Goal: Task Accomplishment & Management: Manage account settings

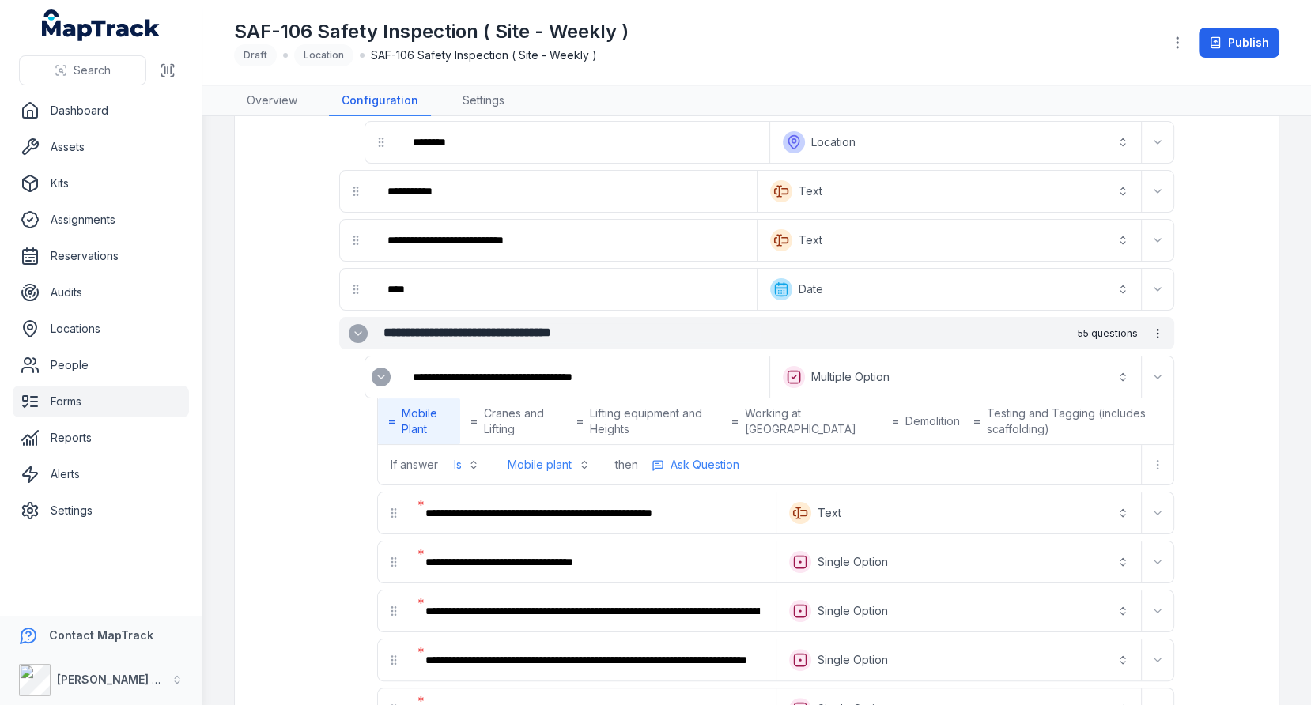
scroll to position [234, 0]
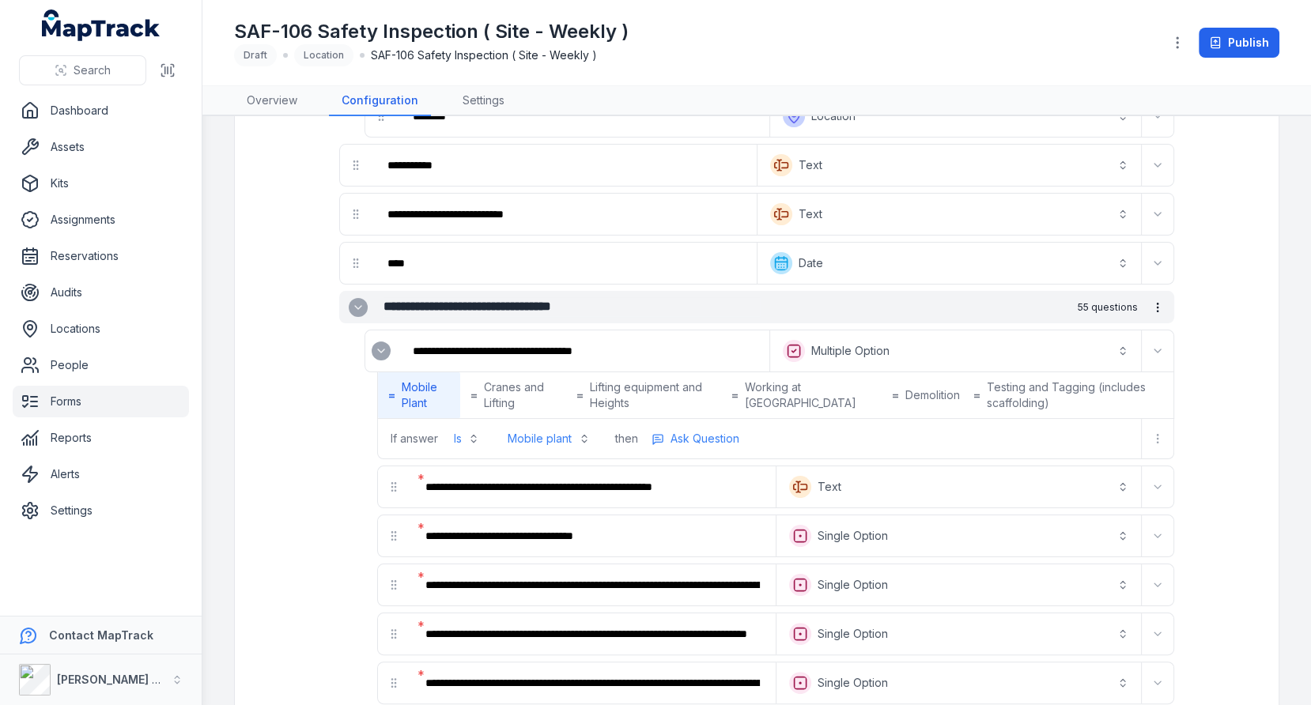
click at [786, 344] on button "**********" at bounding box center [955, 351] width 365 height 35
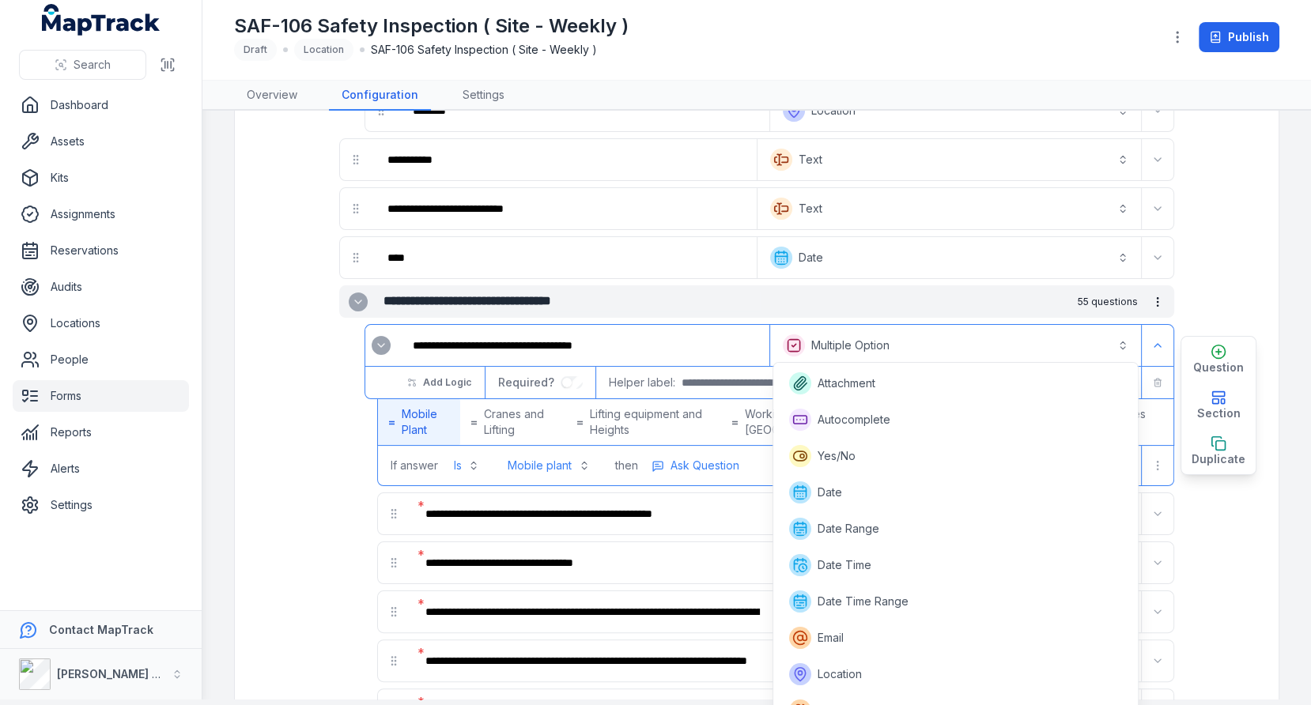
scroll to position [95, 0]
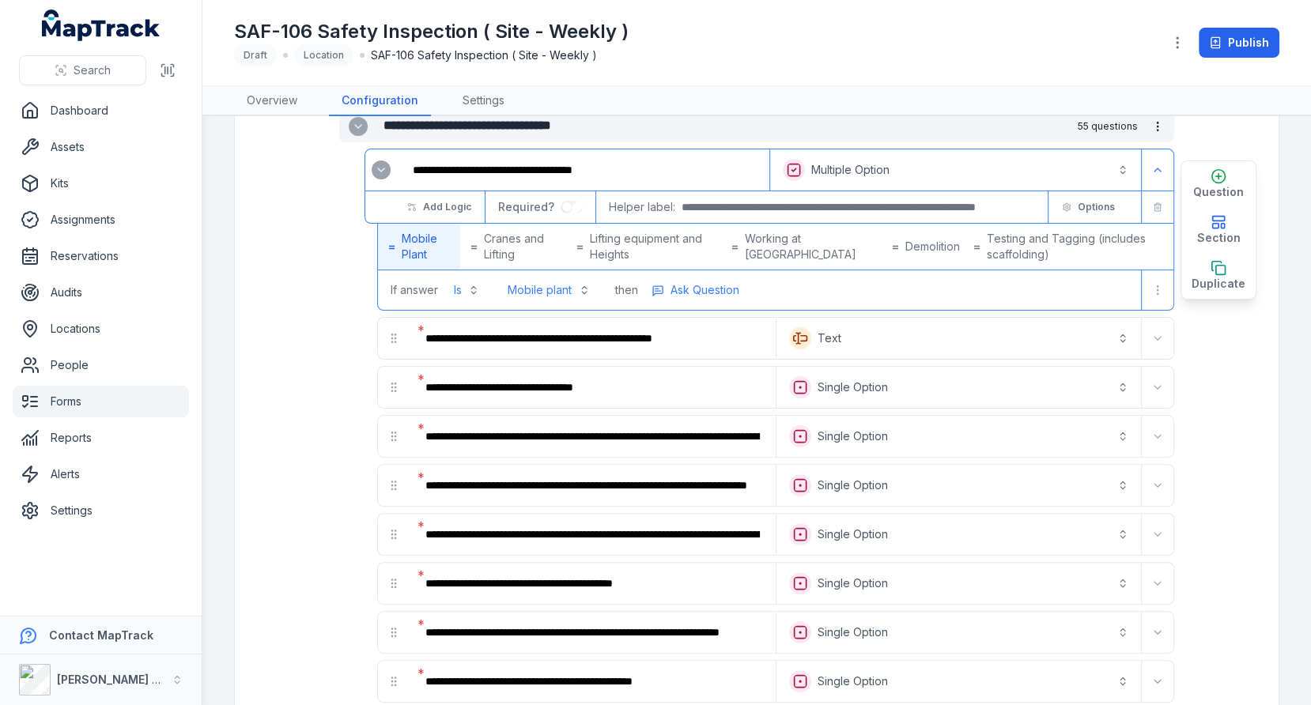
scroll to position [423, 0]
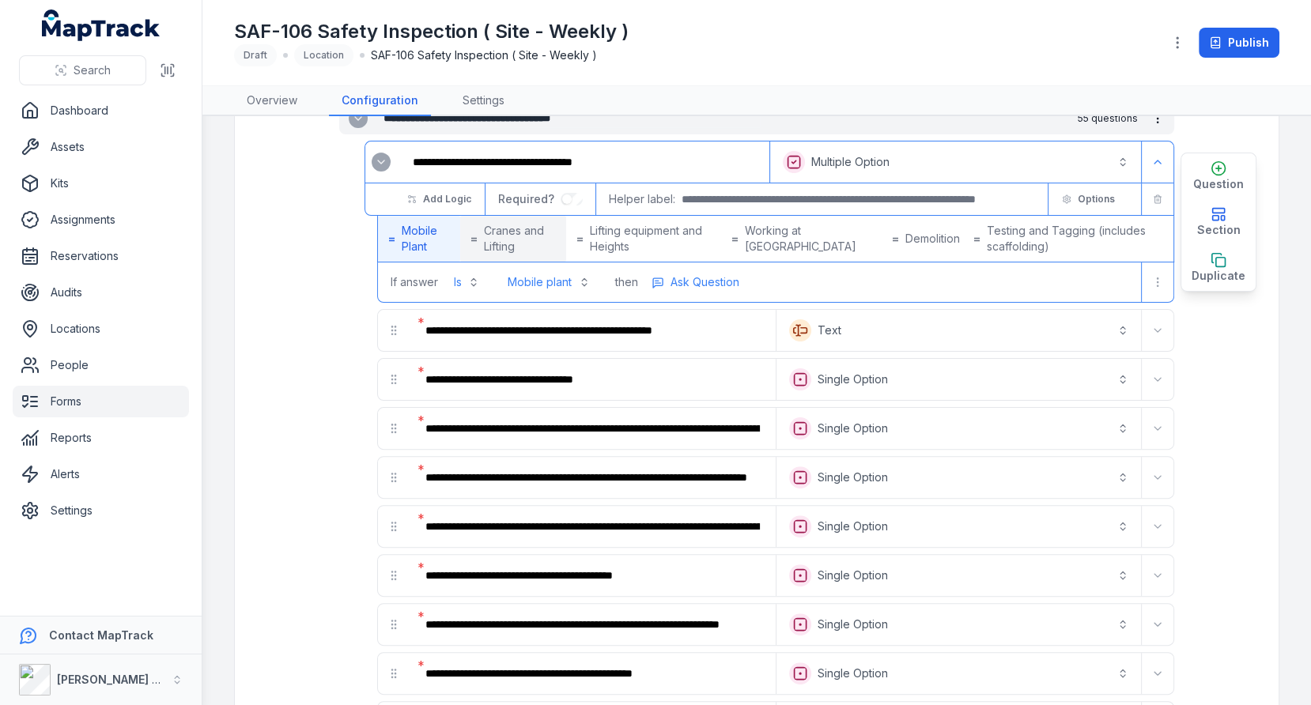
click at [512, 237] on span "Cranes and Lifting" at bounding box center [520, 239] width 72 height 32
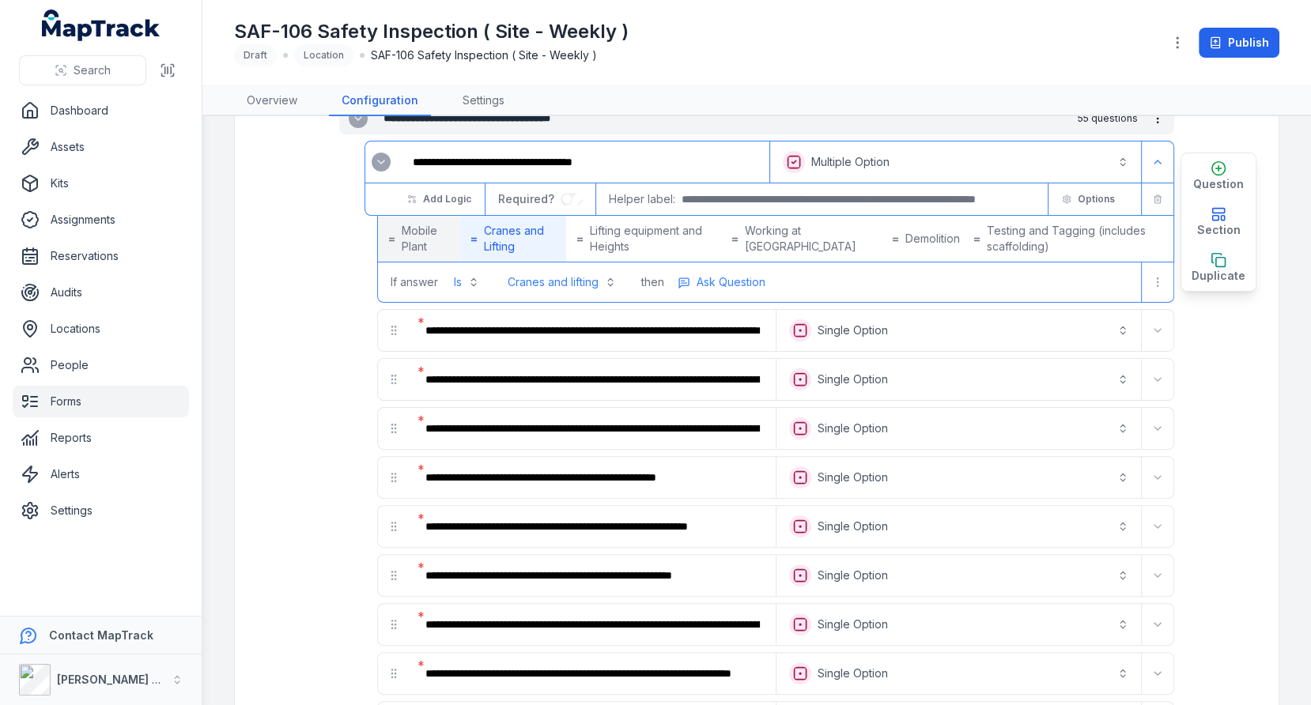
click at [441, 233] on span "Mobile Plant" at bounding box center [426, 239] width 48 height 32
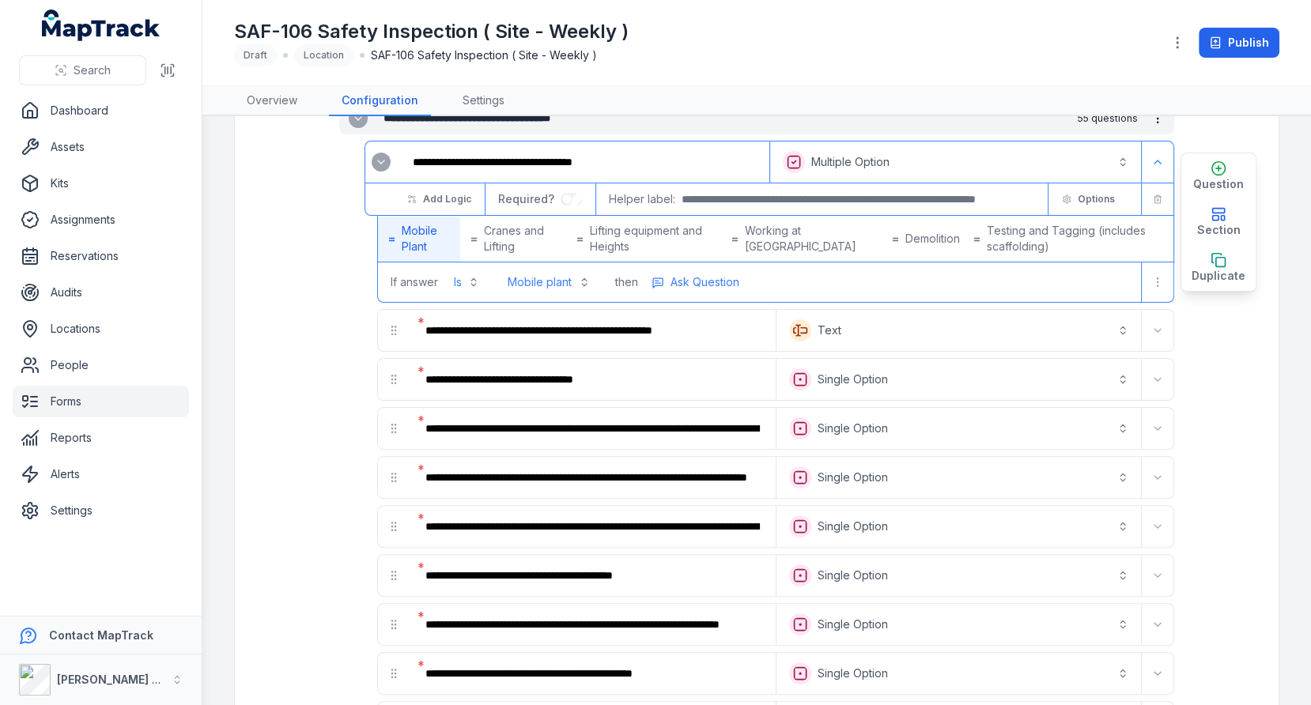
click at [483, 275] on button "Is" at bounding box center [466, 282] width 44 height 28
click at [472, 280] on button "Is" at bounding box center [466, 282] width 44 height 28
click at [193, 293] on nav "Dashboard Assets Kits Assignments Reservations Audits Locations People Forms Re…" at bounding box center [101, 355] width 202 height 521
click at [569, 274] on button "Mobile plant" at bounding box center [548, 282] width 101 height 28
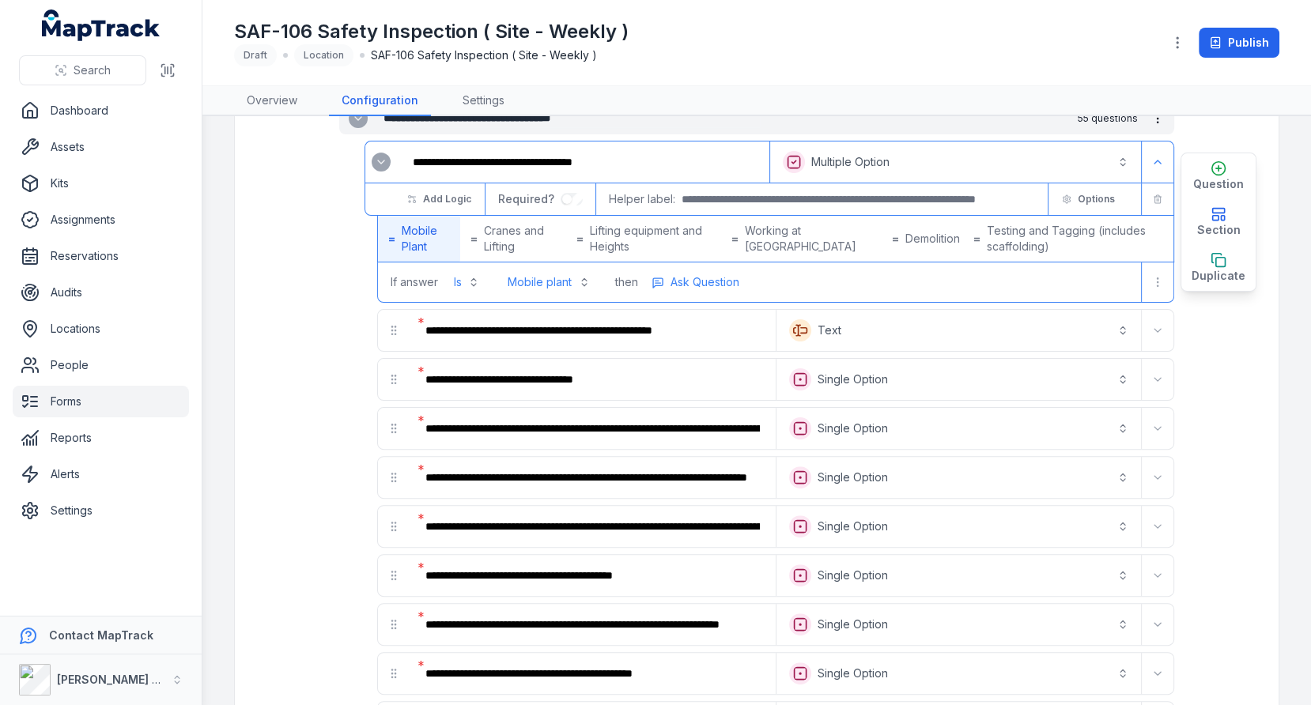
click at [569, 281] on button "Mobile plant" at bounding box center [548, 282] width 101 height 28
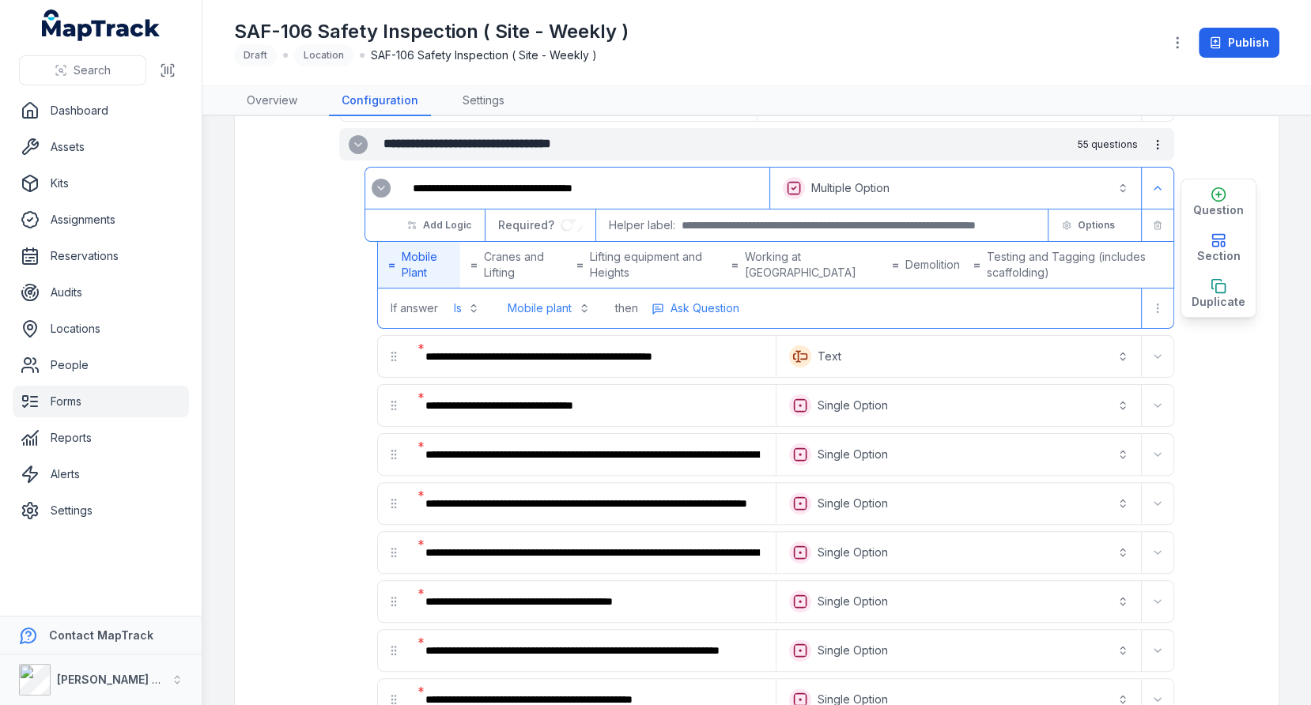
scroll to position [395, 0]
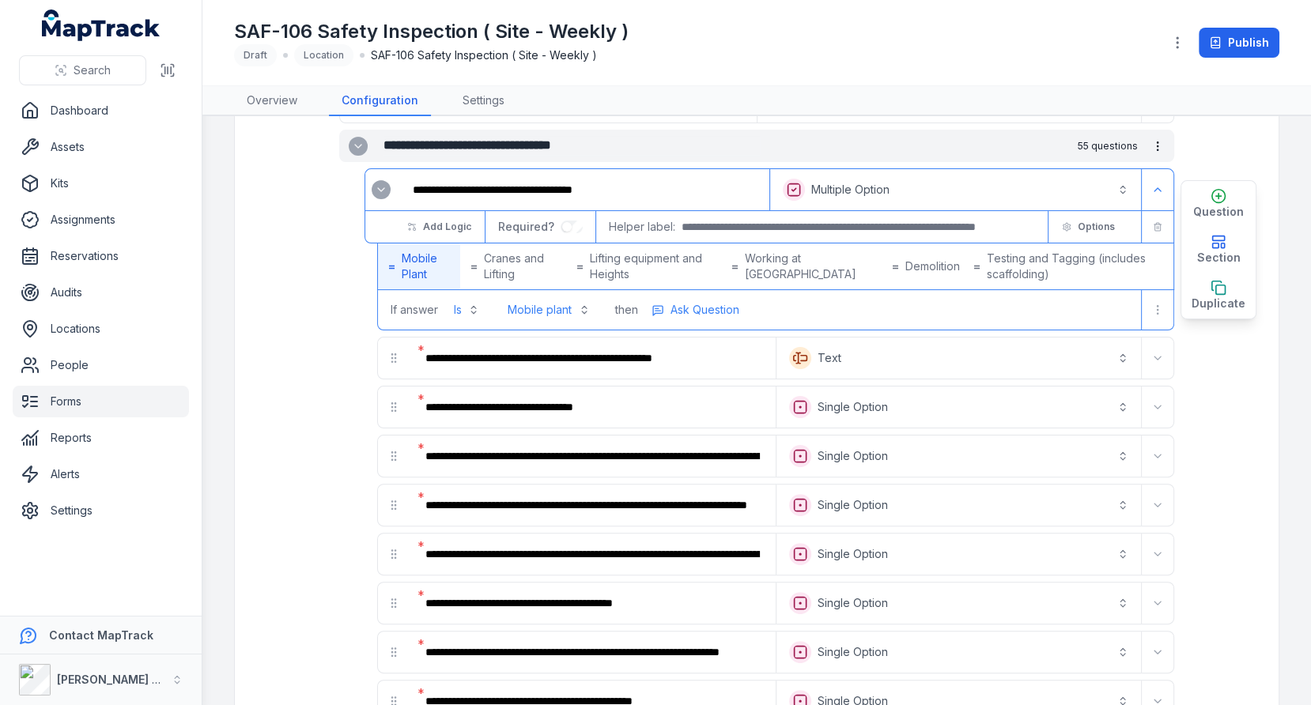
click at [84, 128] on ul "Dashboard Assets Kits Assignments Reservations Audits Locations People Forms Re…" at bounding box center [101, 311] width 176 height 432
click at [83, 141] on link "Assets" at bounding box center [101, 147] width 176 height 32
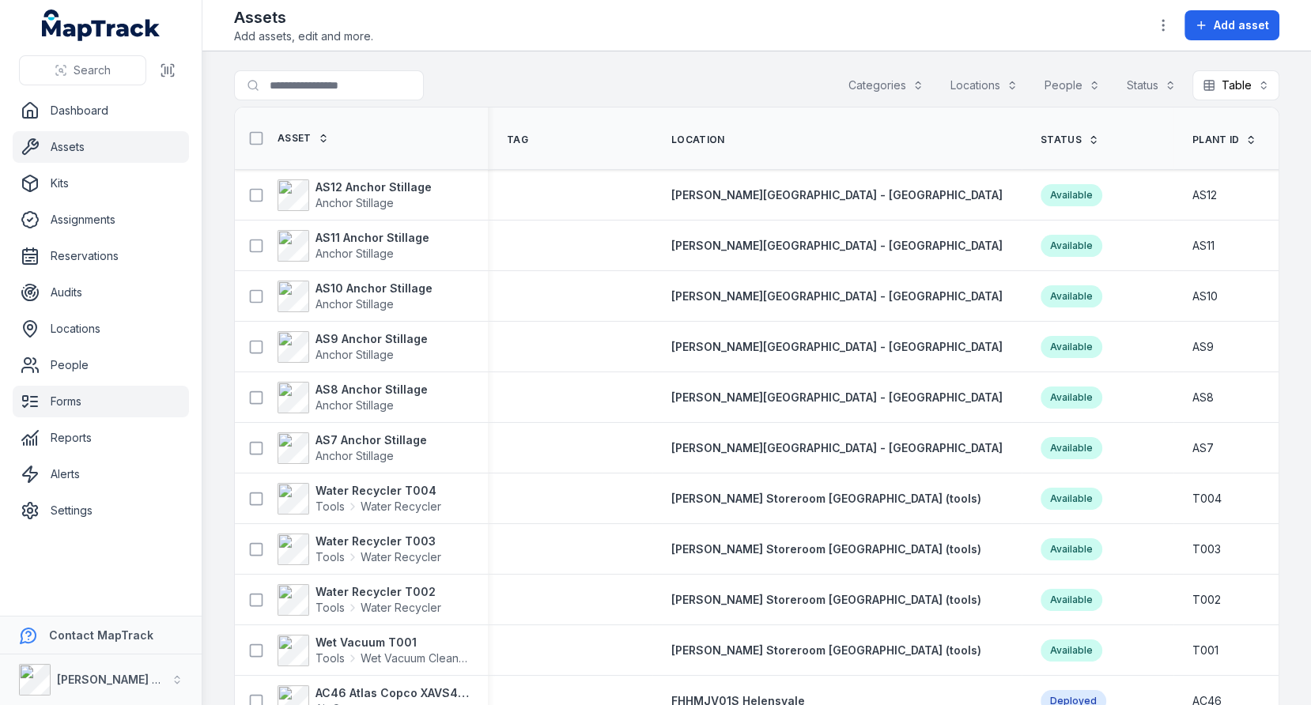
click at [111, 405] on link "Forms" at bounding box center [101, 402] width 176 height 32
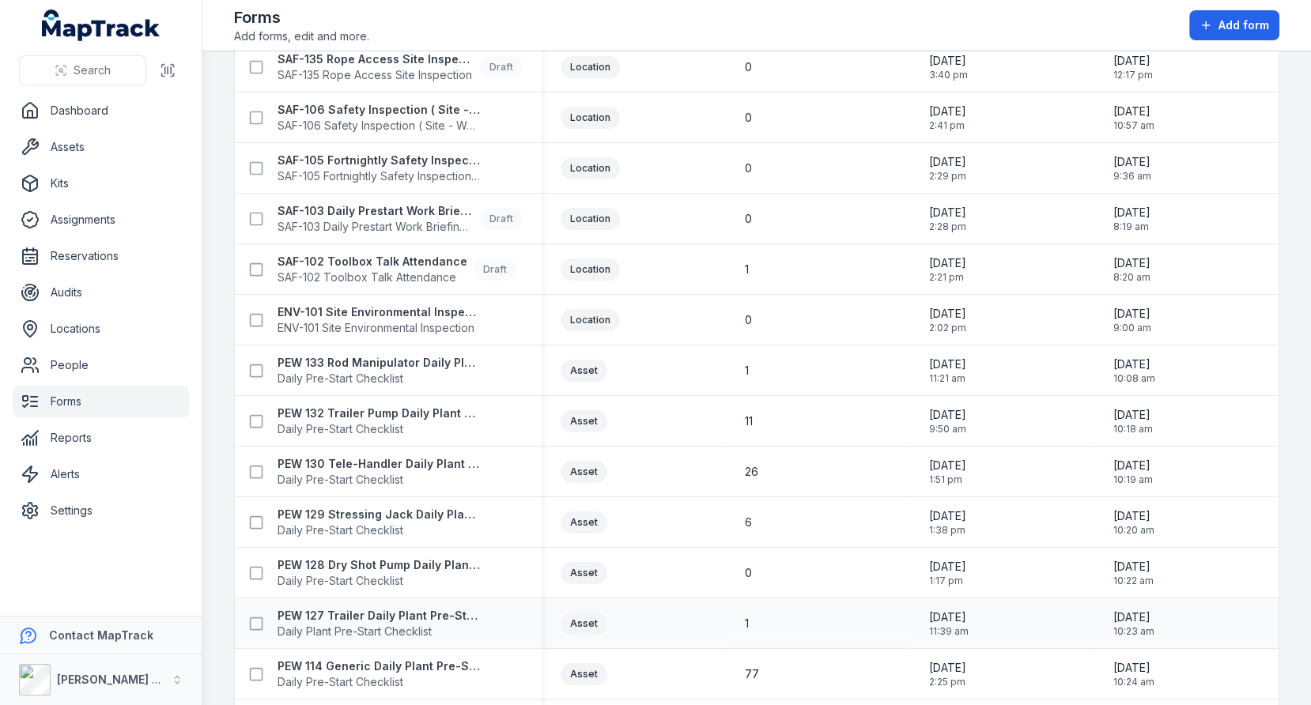
scroll to position [357, 0]
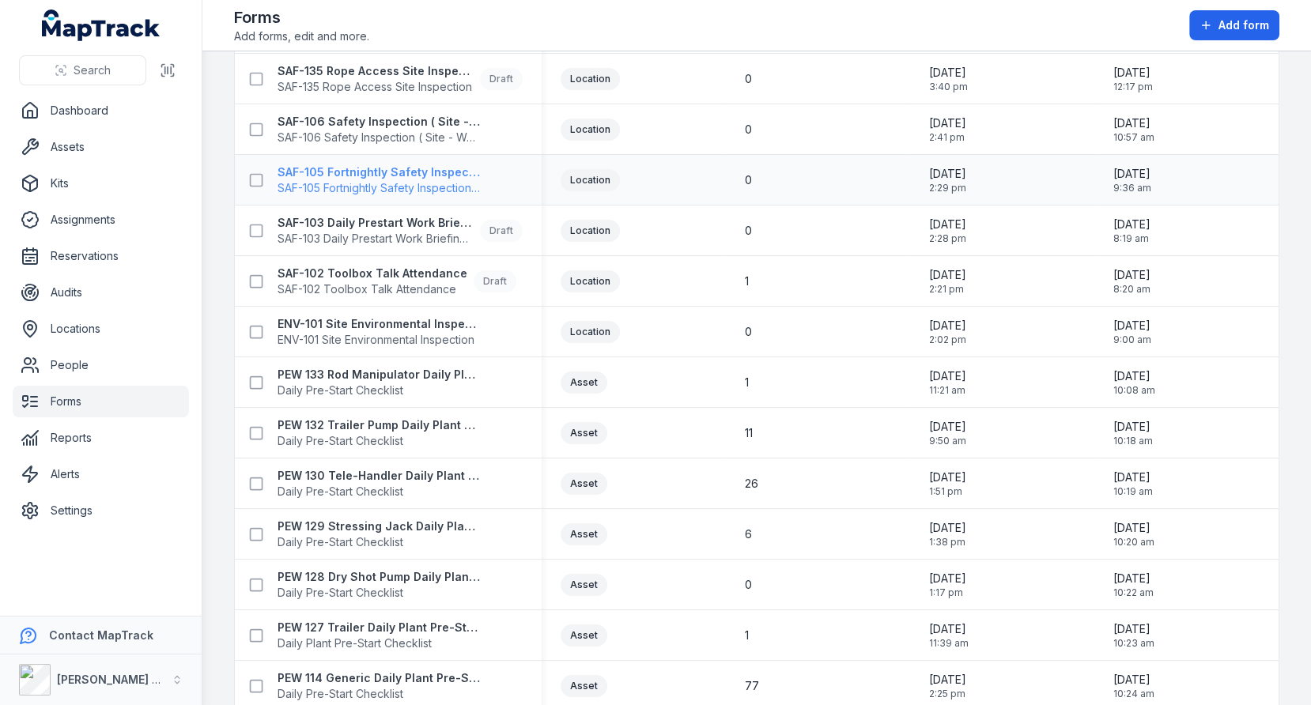
click at [437, 167] on strong "SAF-105 Fortnightly Safety Inspection (Yard)" at bounding box center [379, 173] width 202 height 16
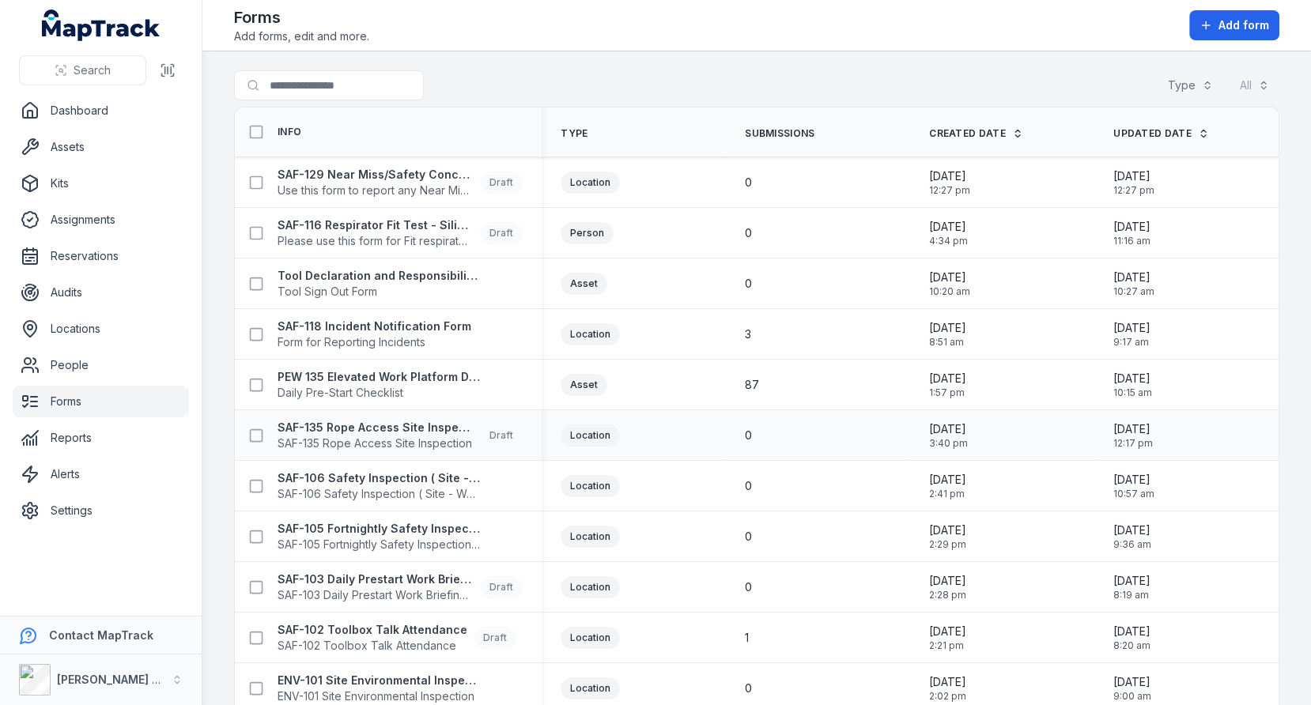
scroll to position [20, 0]
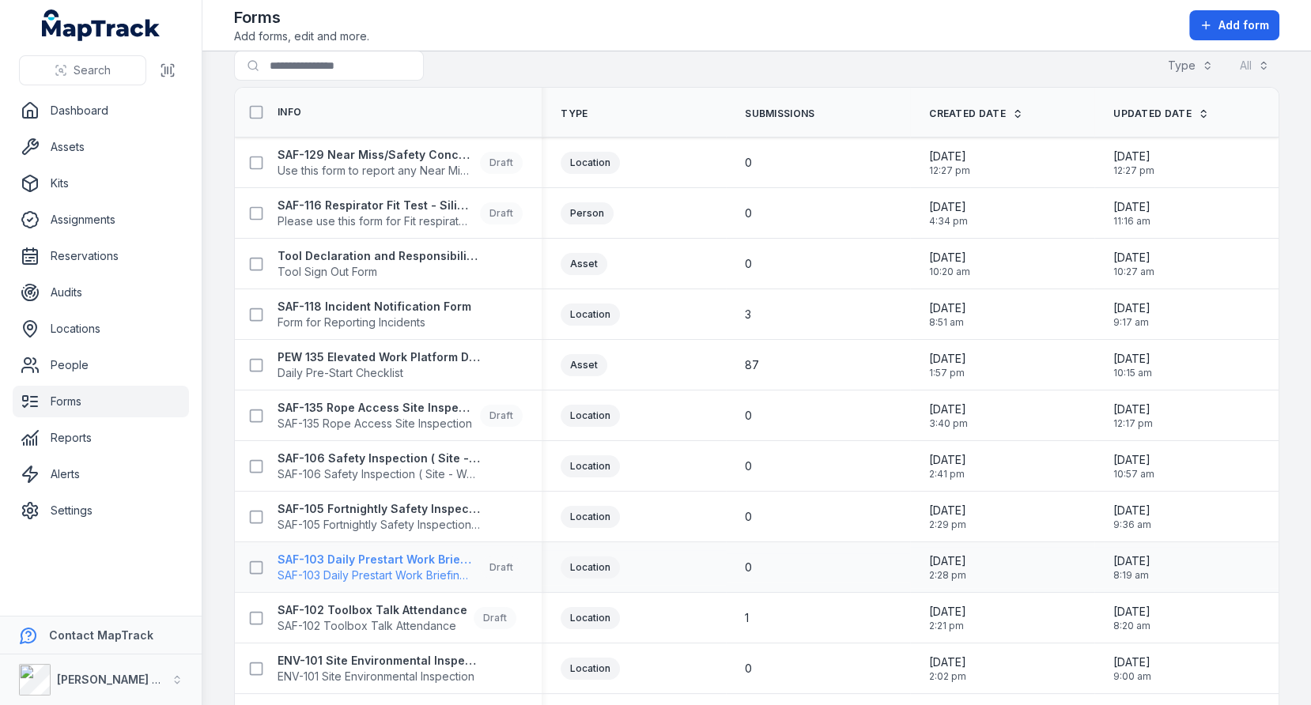
click at [394, 561] on strong "SAF-103 Daily Prestart Work Briefing Attendance Register" at bounding box center [376, 560] width 196 height 16
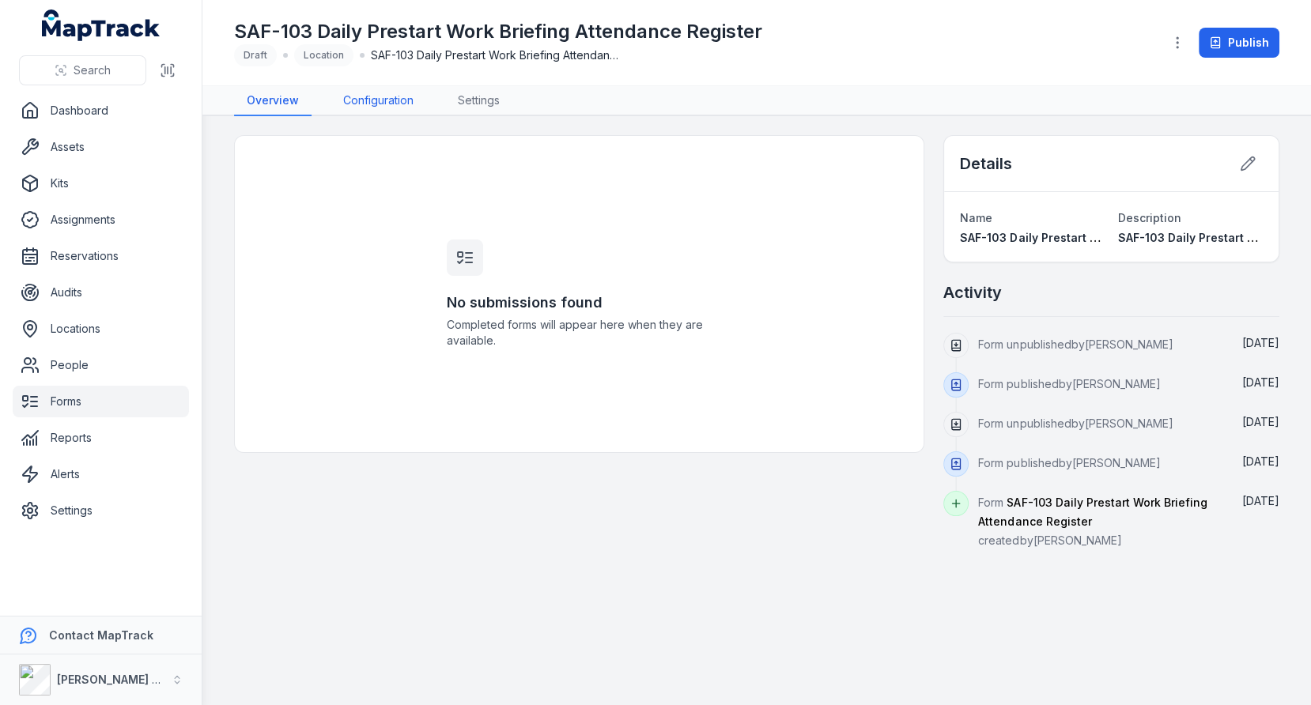
click at [392, 102] on link "Configuration" at bounding box center [379, 101] width 96 height 30
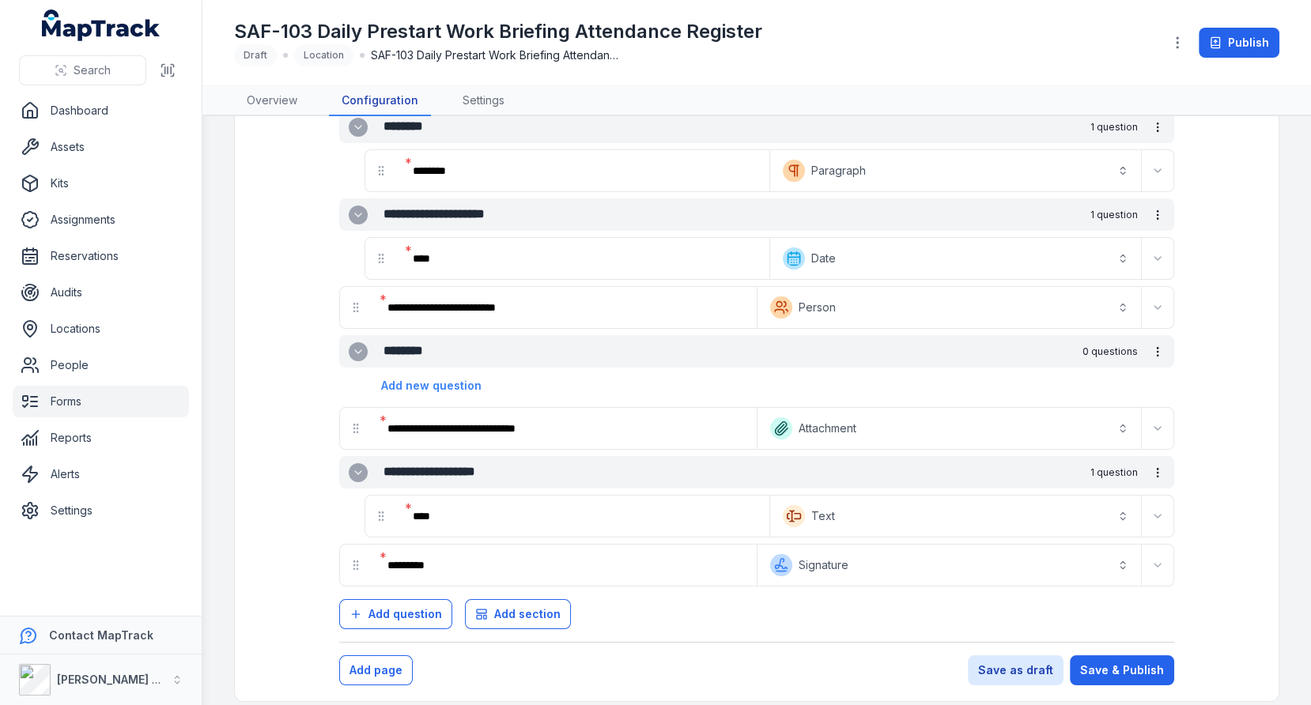
scroll to position [135, 0]
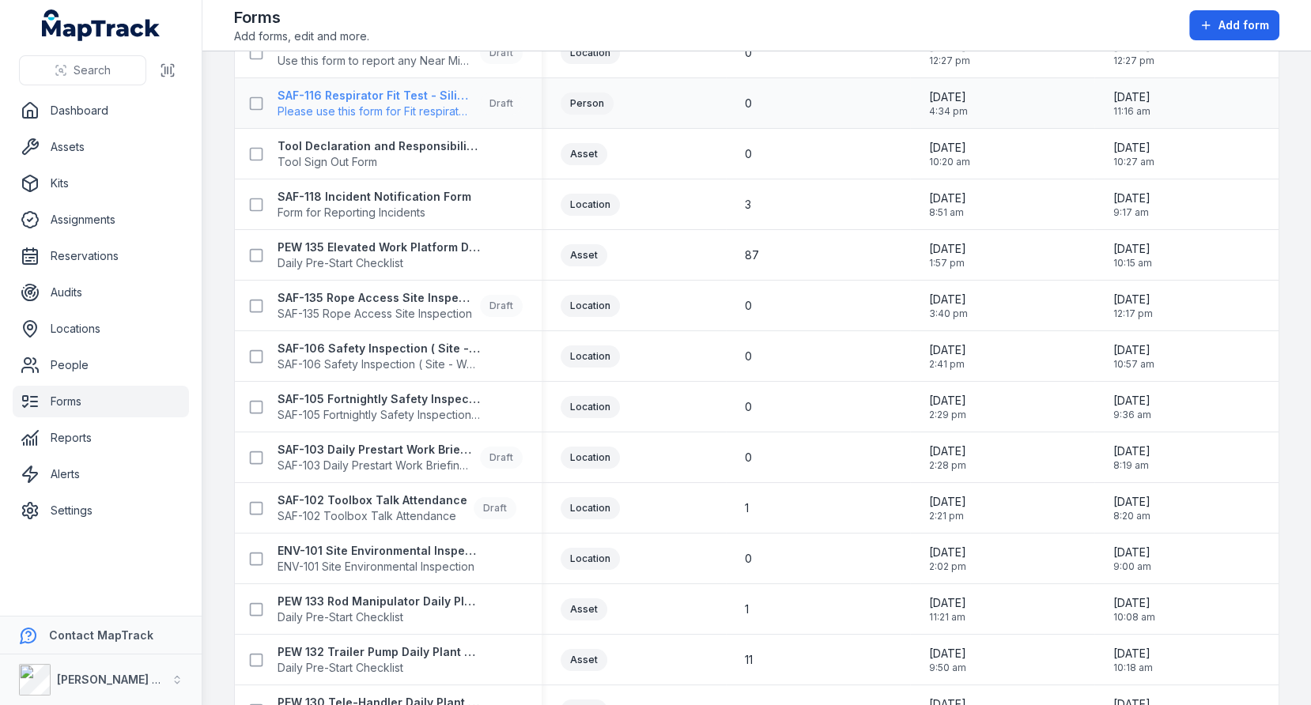
scroll to position [133, 0]
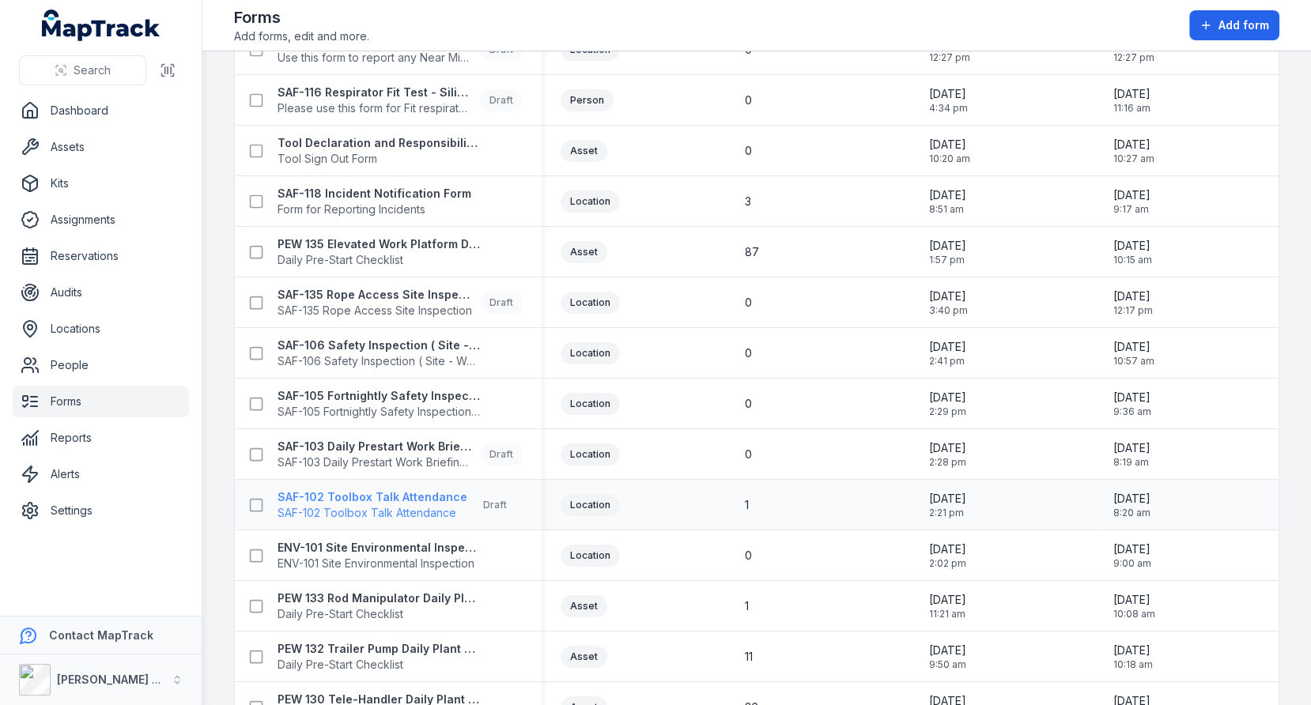
click at [388, 490] on strong "SAF-102 Toolbox Talk Attendance" at bounding box center [373, 498] width 190 height 16
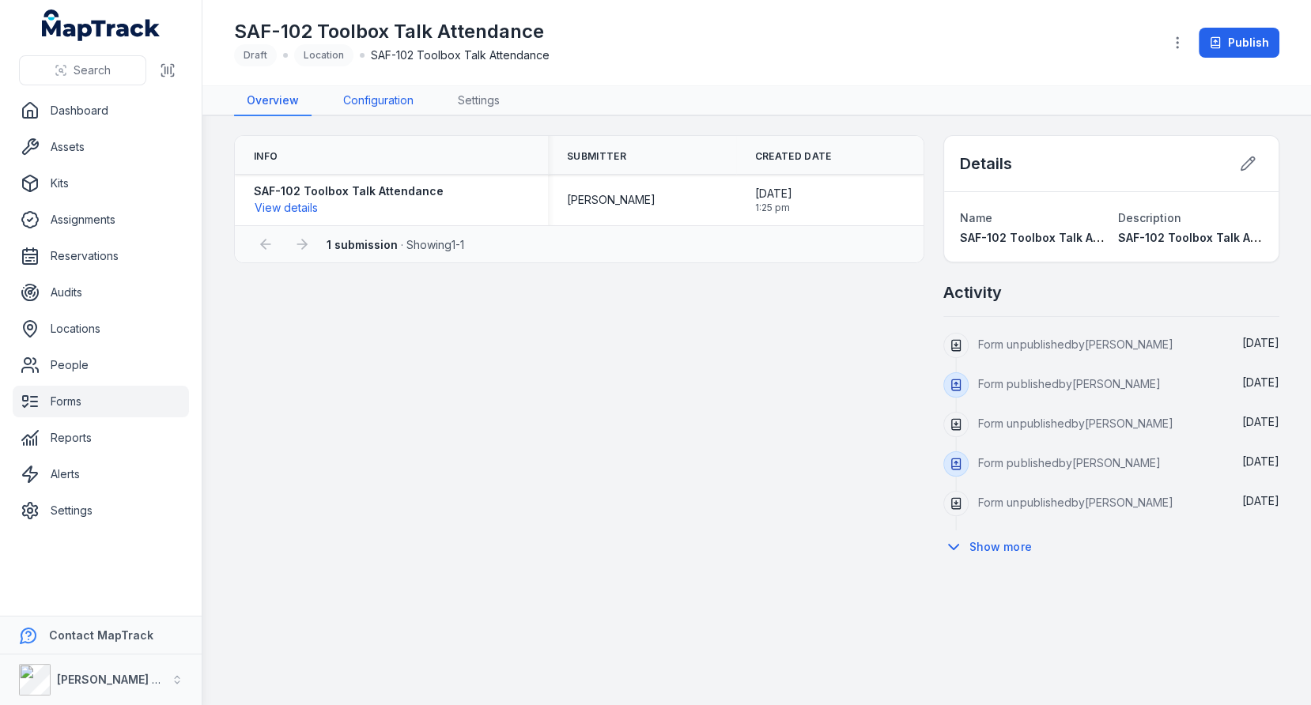
click at [356, 95] on link "Configuration" at bounding box center [379, 101] width 96 height 30
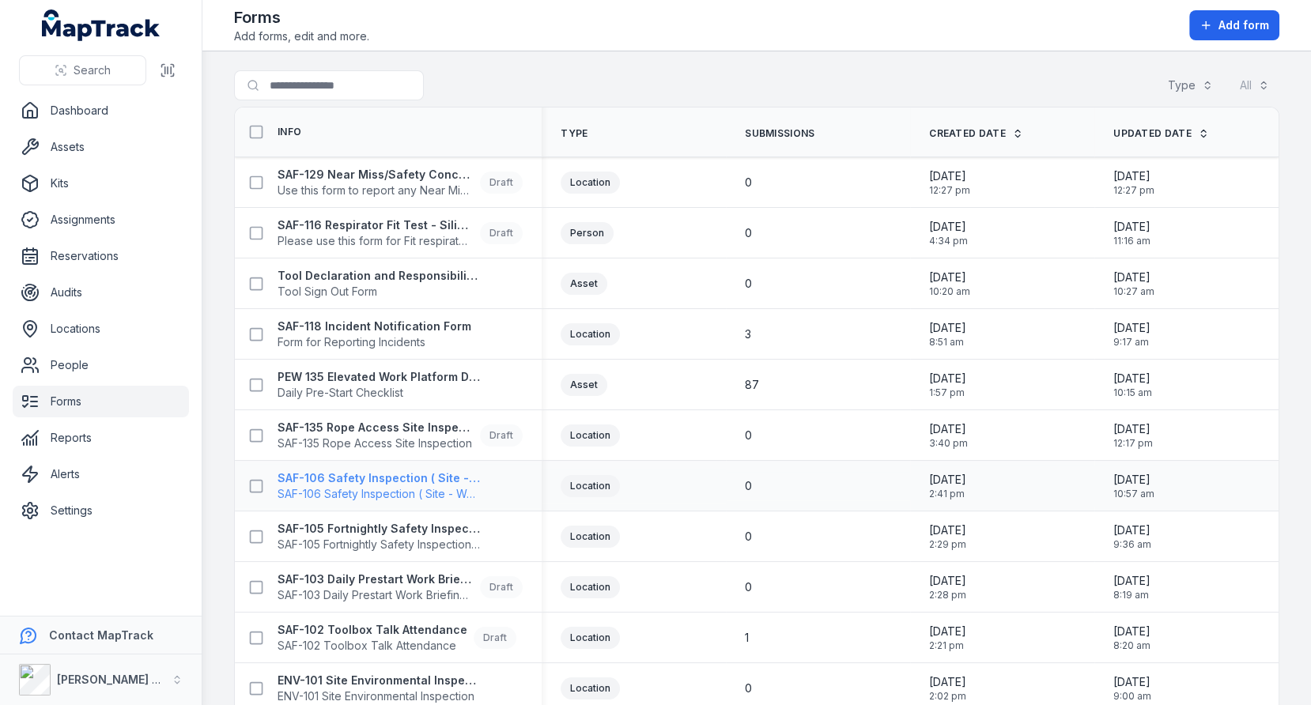
click at [370, 486] on span "SAF-106 Safety Inspection ( Site - Weekly )" at bounding box center [379, 494] width 202 height 16
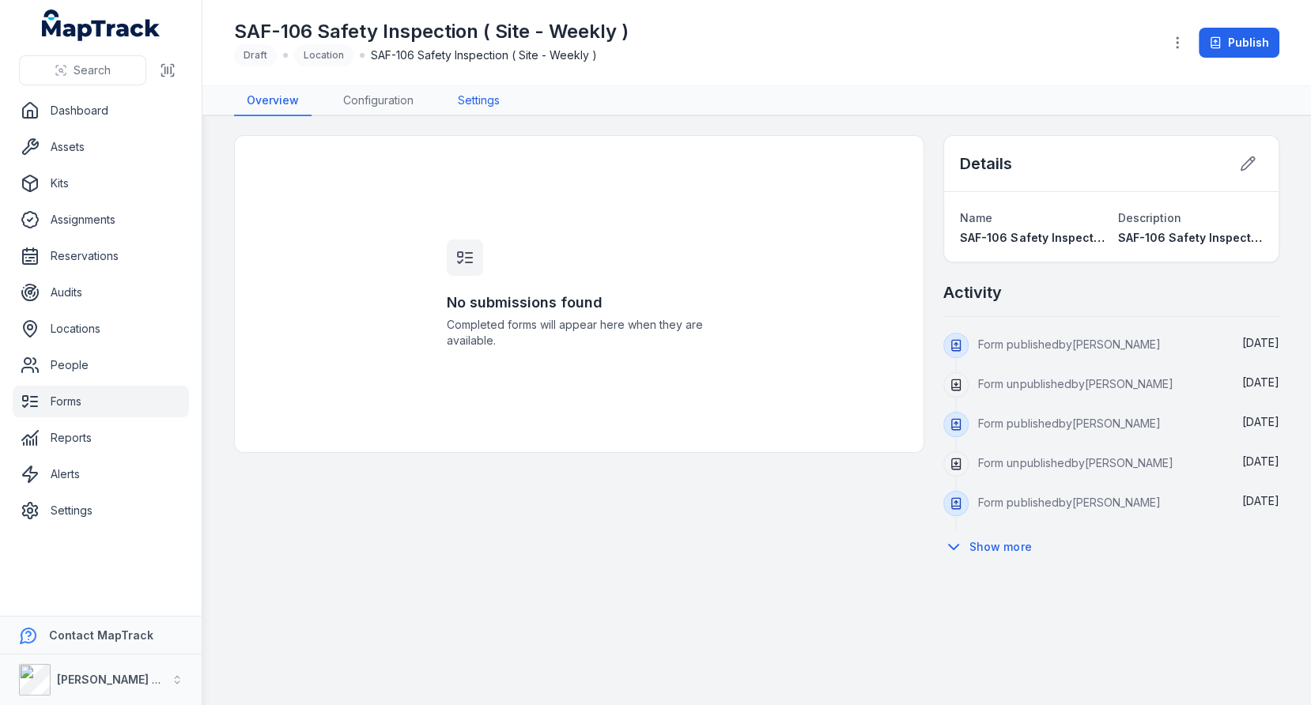
click at [471, 108] on link "Settings" at bounding box center [478, 101] width 67 height 30
click at [383, 106] on link "Configuration" at bounding box center [379, 101] width 96 height 30
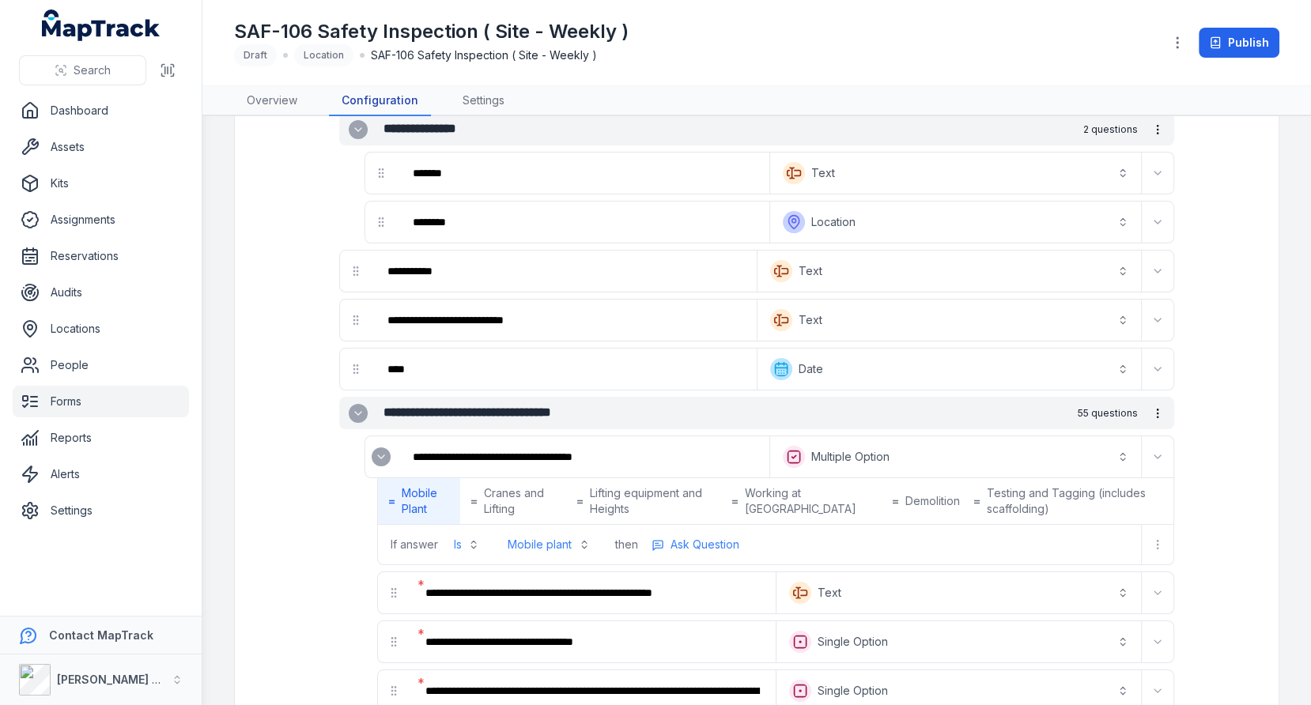
scroll to position [317, 0]
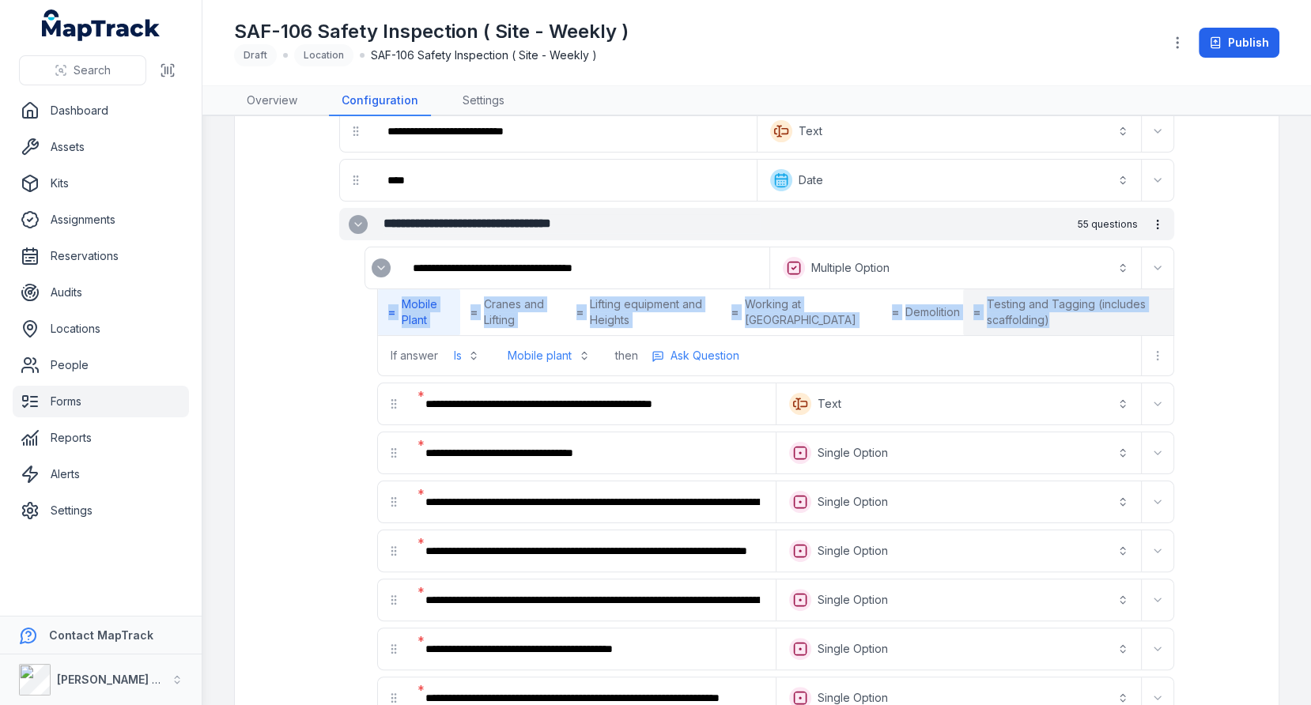
drag, startPoint x: 358, startPoint y: 291, endPoint x: 1064, endPoint y: 323, distance: 706.2
click at [1064, 323] on div "**********" at bounding box center [756, 312] width 835 height 130
copy div "= Mobile Plant = Cranes and Lifting = Lifting equipment and Heights = Working a…"
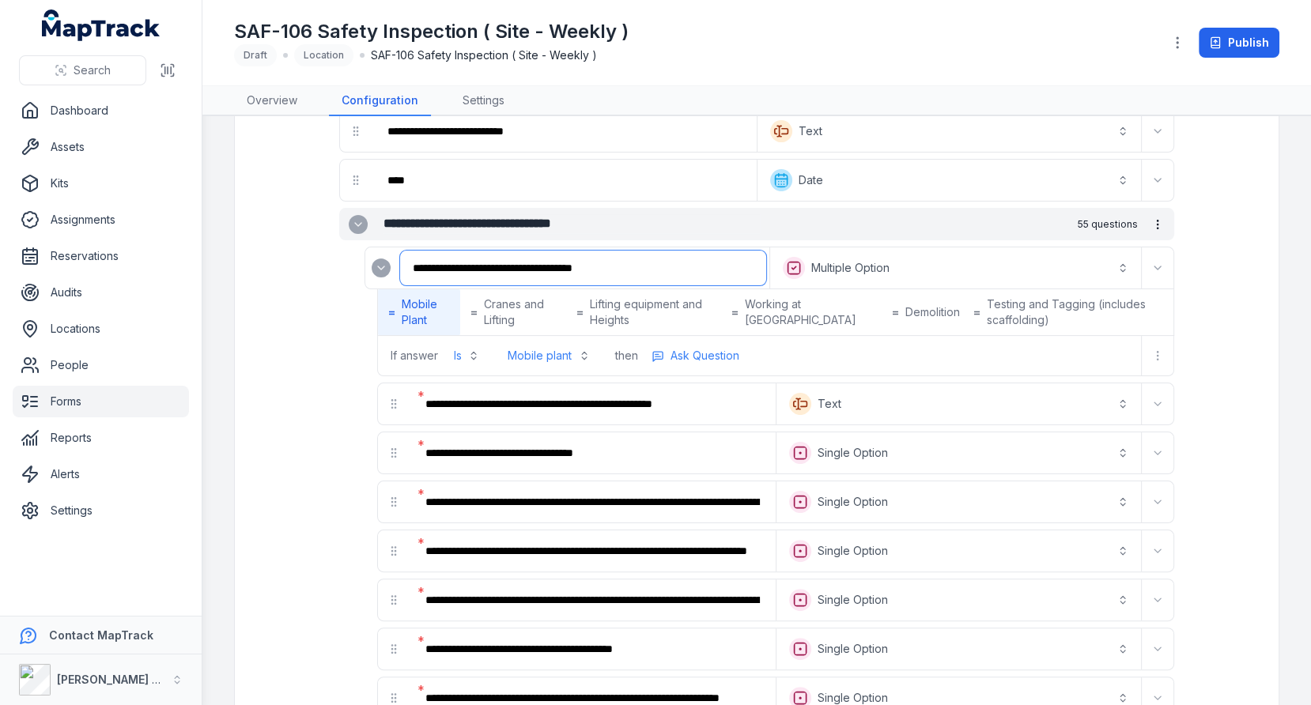
click at [501, 265] on input "**********" at bounding box center [583, 268] width 366 height 35
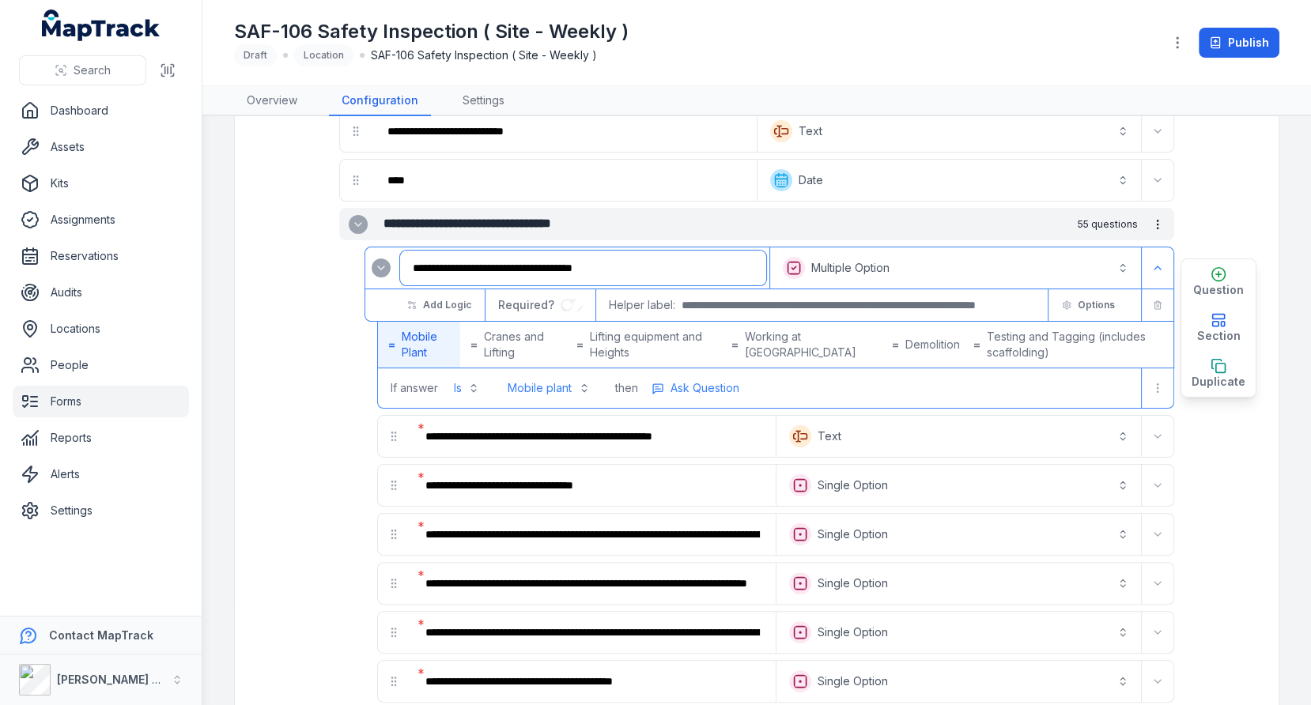
click at [501, 265] on input "**********" at bounding box center [583, 268] width 366 height 35
click at [127, 134] on link "Assets" at bounding box center [101, 147] width 176 height 32
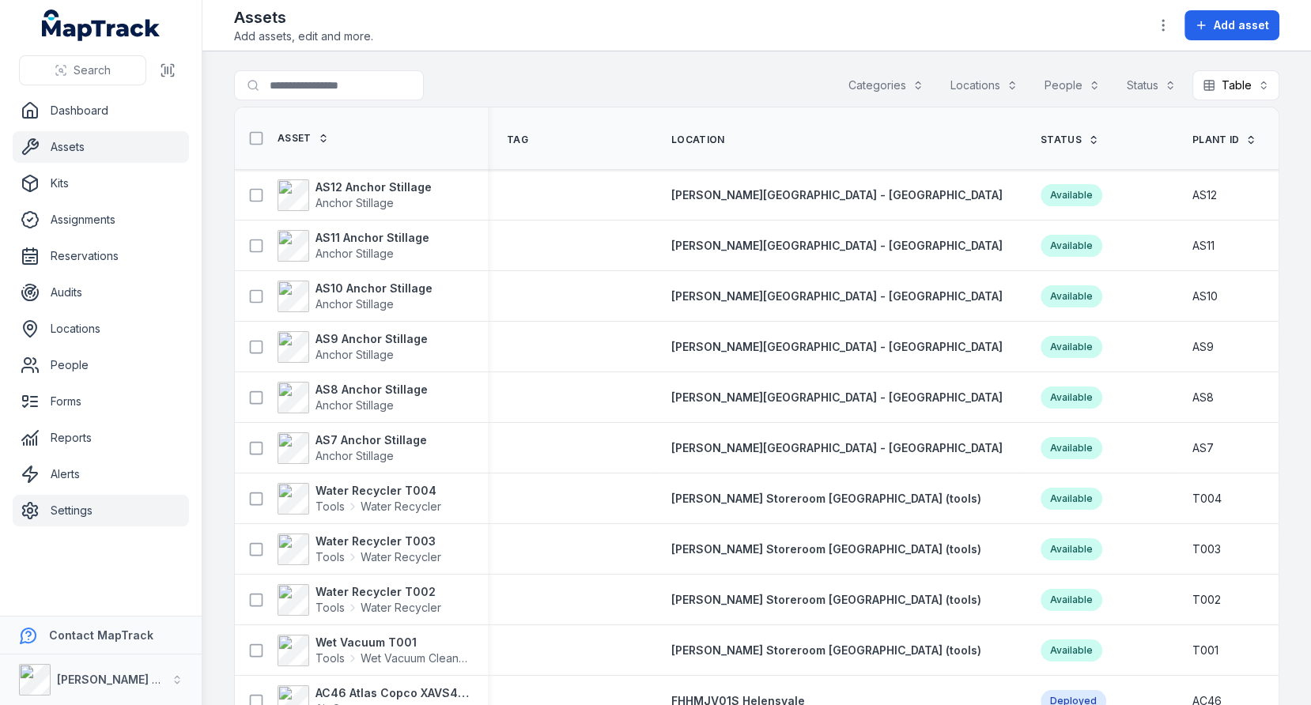
click at [77, 509] on link "Settings" at bounding box center [101, 511] width 176 height 32
click at [216, 404] on main "Search for assets Categories Locations People Status Table ***** Asset Tag Loca…" at bounding box center [756, 378] width 1109 height 654
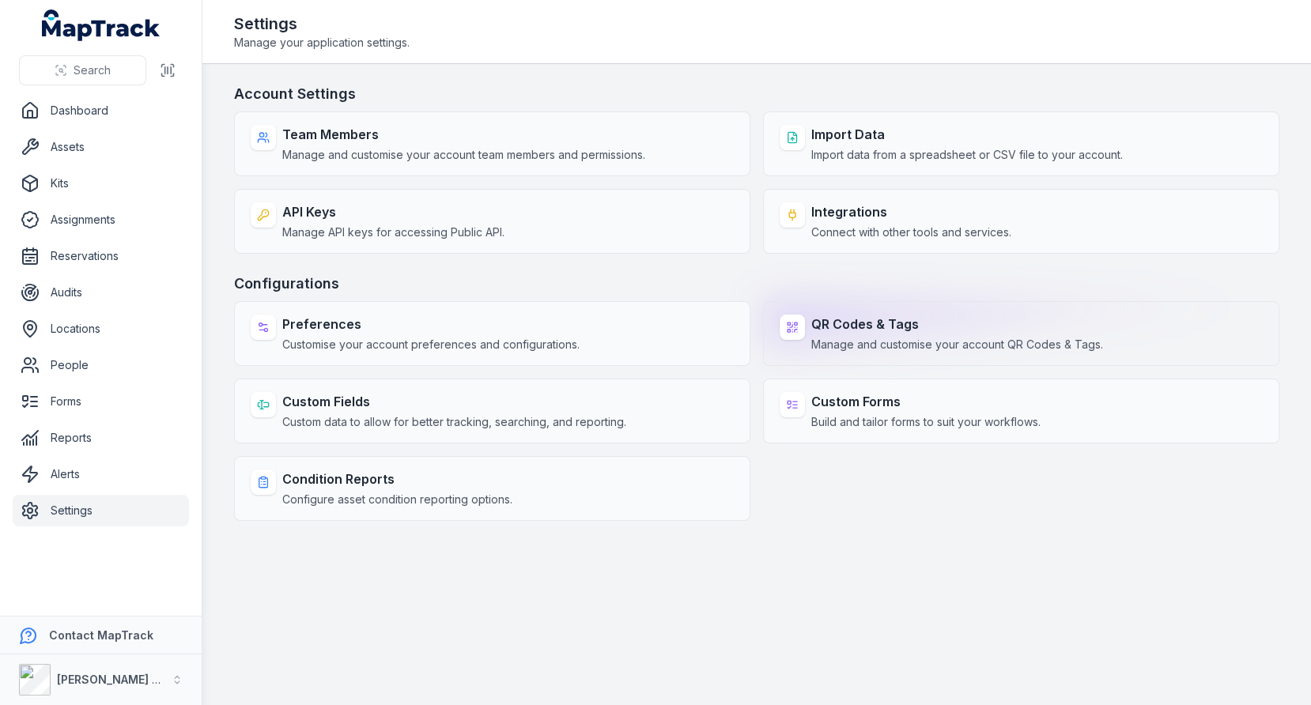
click at [829, 327] on strong "QR Codes & Tags" at bounding box center [957, 324] width 292 height 19
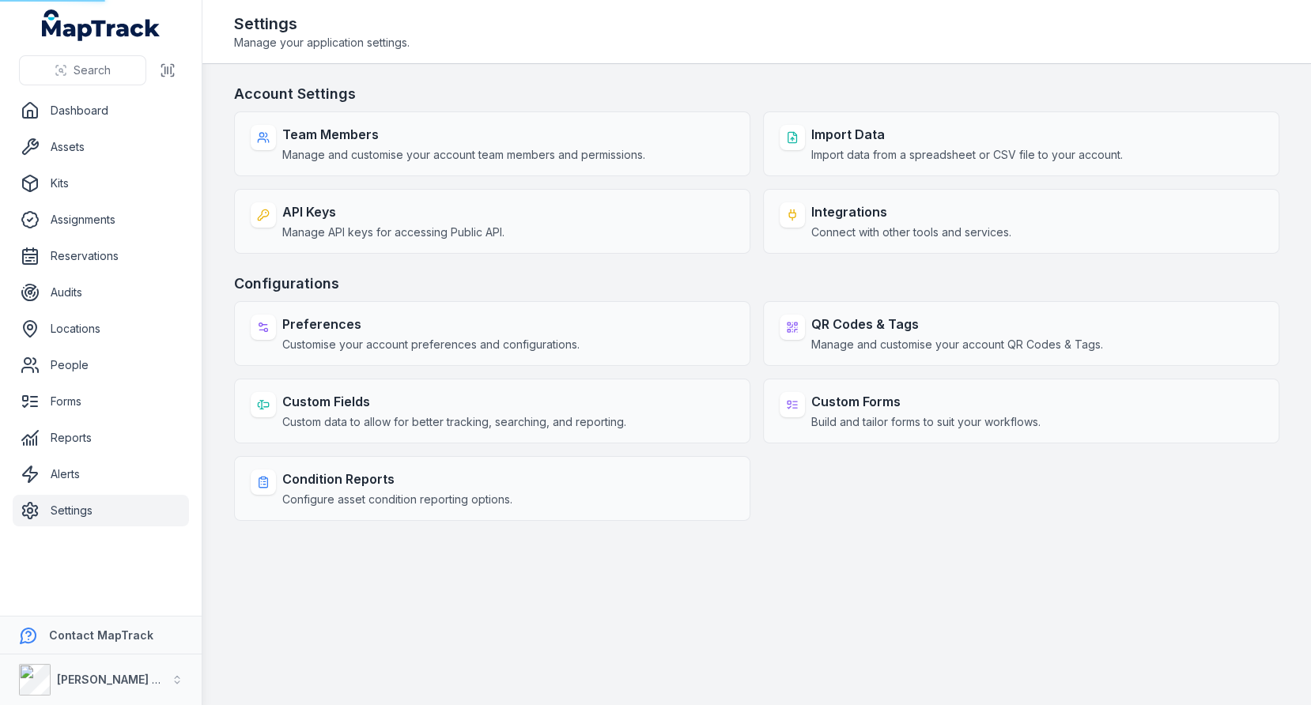
click at [845, 259] on div "Account Settings Team Members Manage and customise your account team members an…" at bounding box center [757, 302] width 1046 height 438
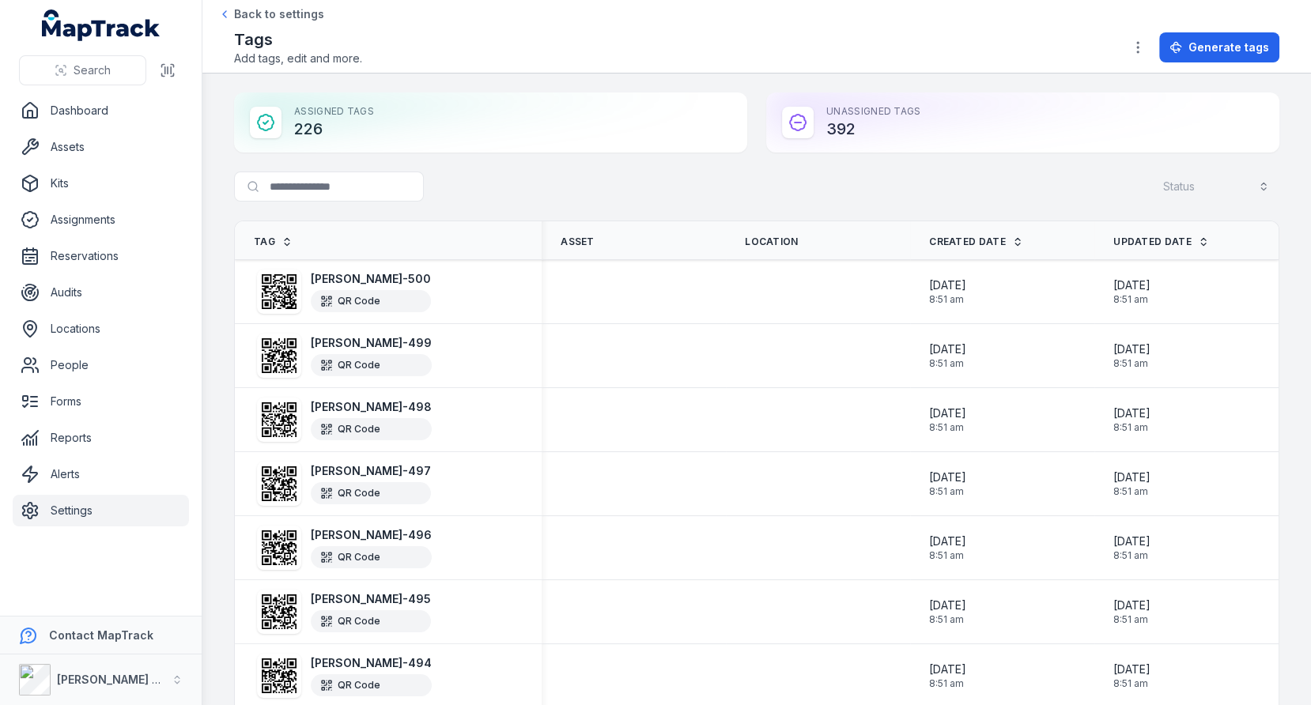
click at [800, 198] on div "Search for tags Status" at bounding box center [757, 190] width 1046 height 36
click at [113, 136] on link "Assets" at bounding box center [101, 147] width 176 height 32
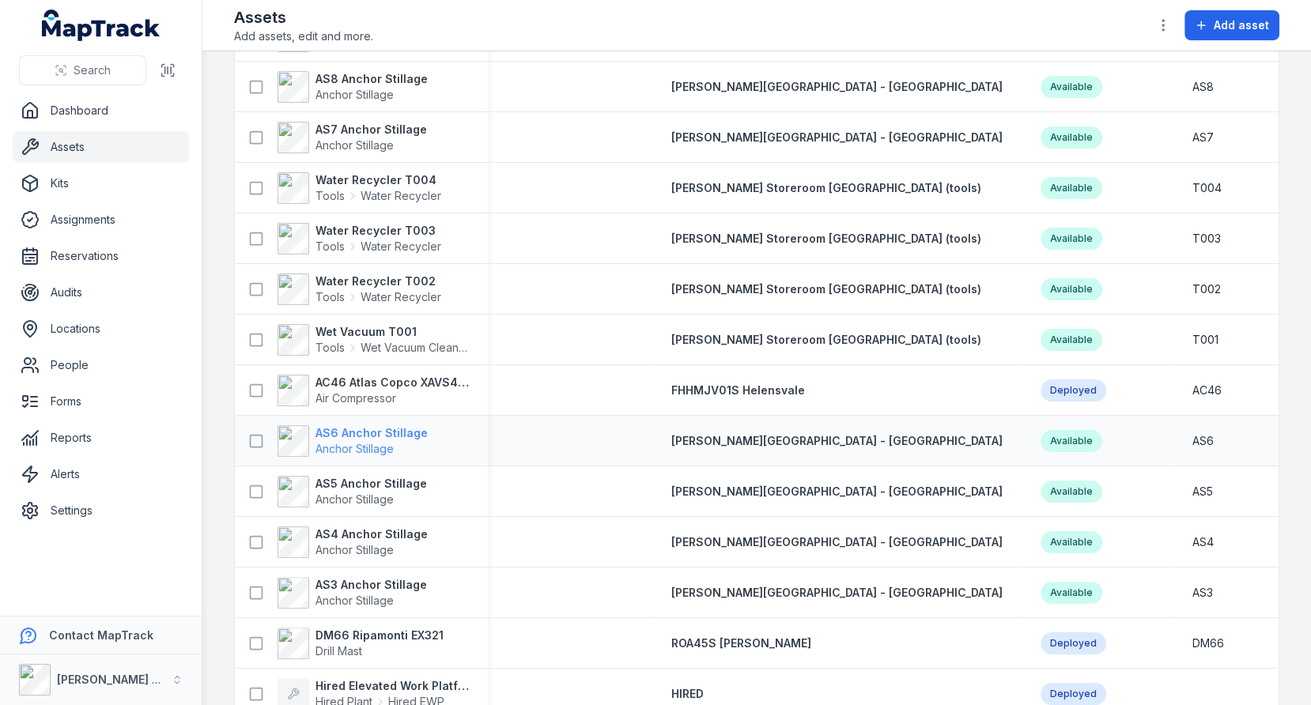
scroll to position [342, 0]
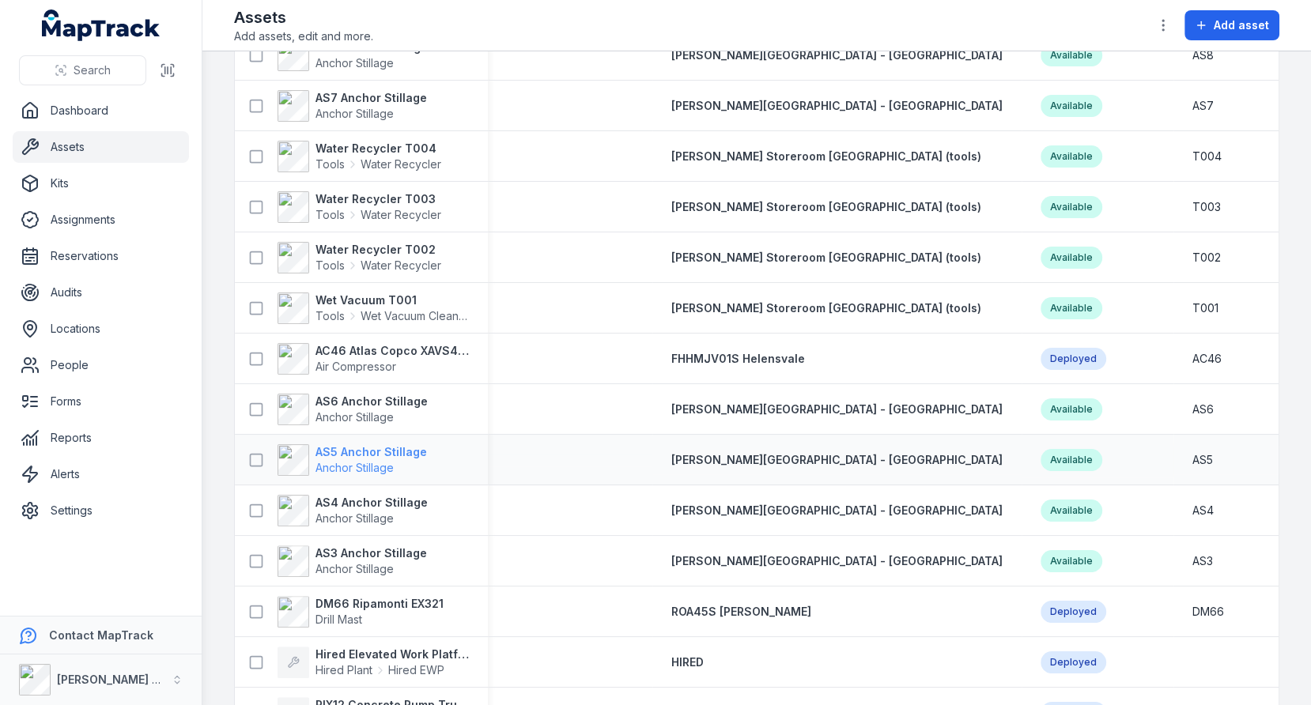
click at [374, 464] on span "Anchor Stillage" at bounding box center [355, 467] width 78 height 13
click at [611, 454] on div at bounding box center [570, 460] width 165 height 13
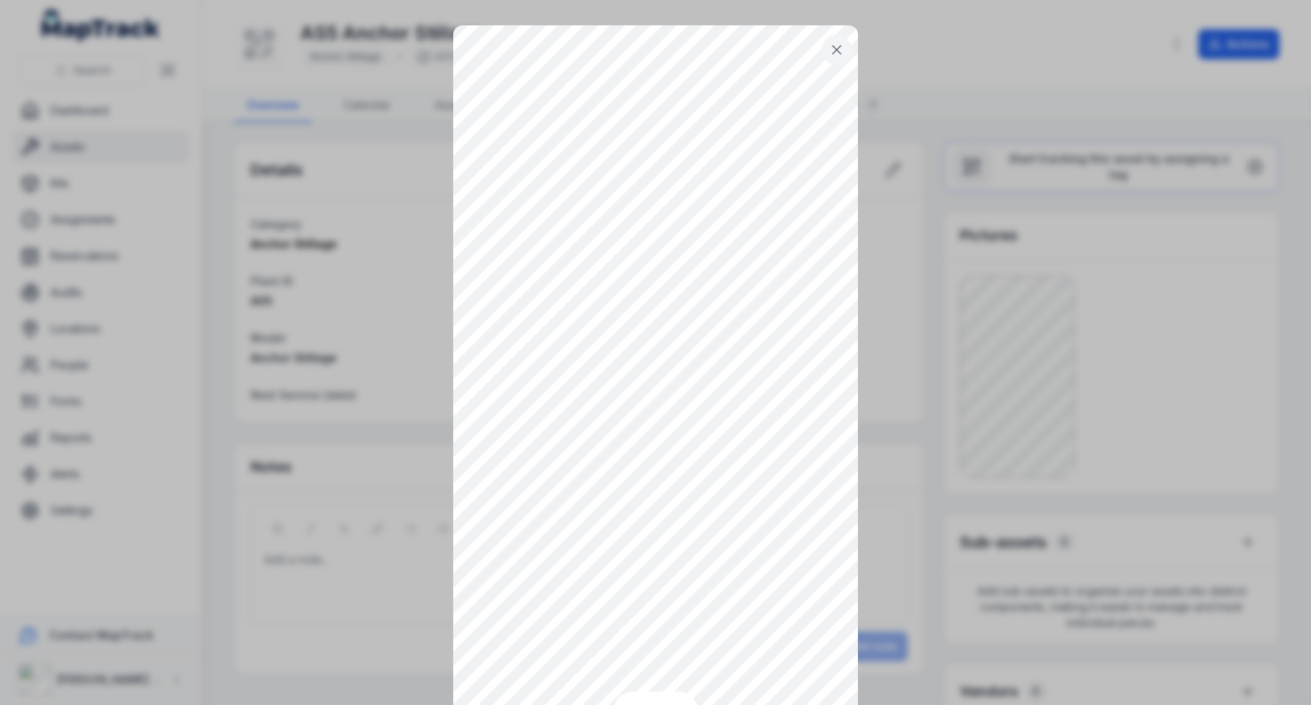
click at [846, 51] on button at bounding box center [837, 50] width 30 height 30
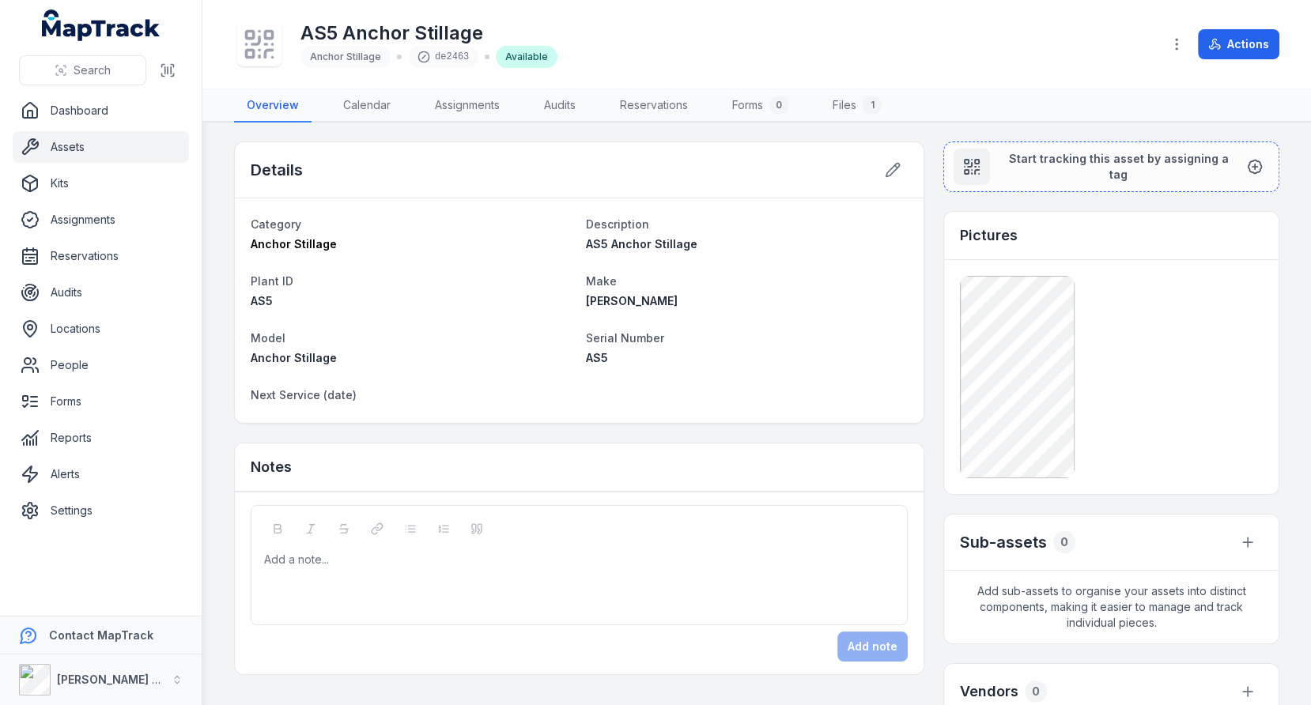
click at [89, 153] on link "Assets" at bounding box center [101, 147] width 176 height 32
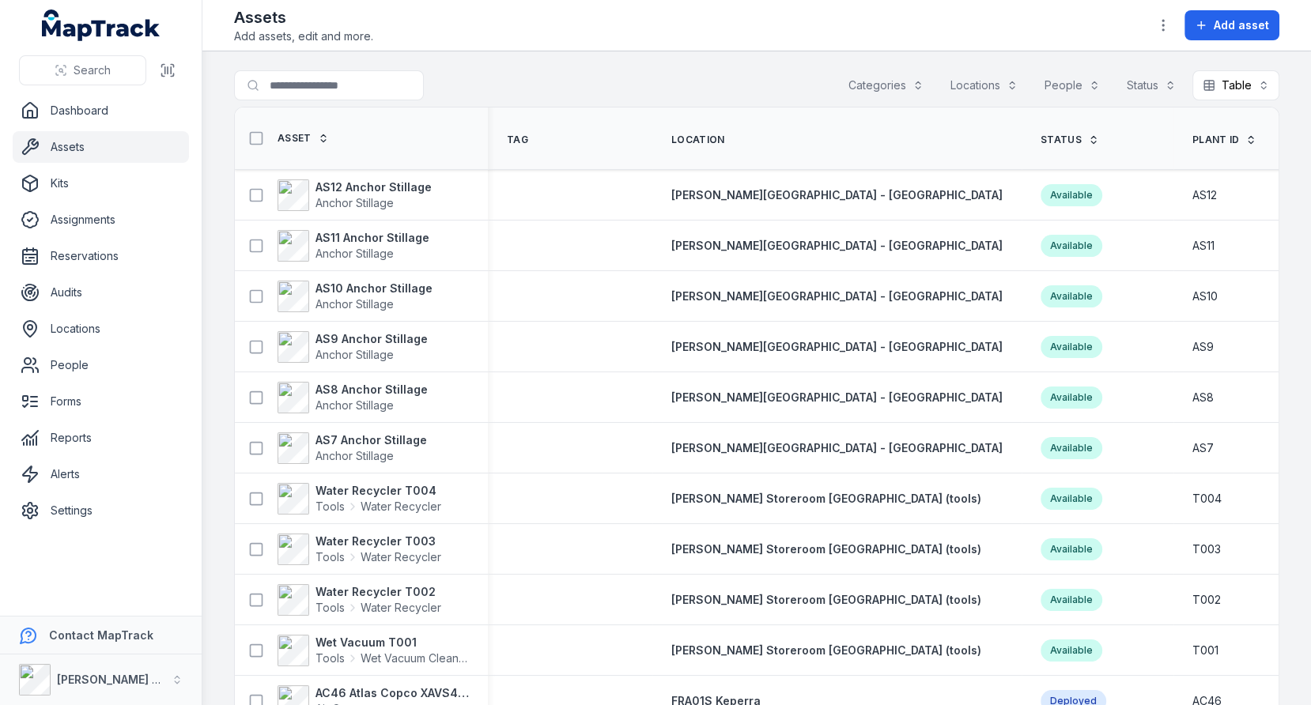
click at [732, 63] on main "Search for assets Categories Locations People Status Table ***** Asset Tag Loca…" at bounding box center [756, 378] width 1109 height 654
